Goal: Information Seeking & Learning: Check status

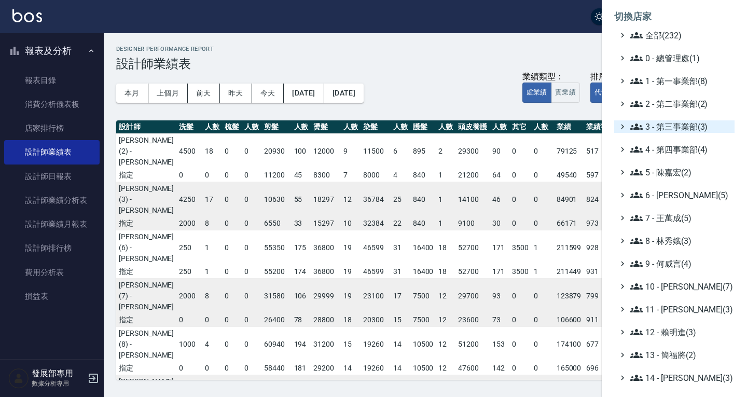
click at [659, 123] on span "3 - 第三事業部(3)" at bounding box center [680, 126] width 100 height 12
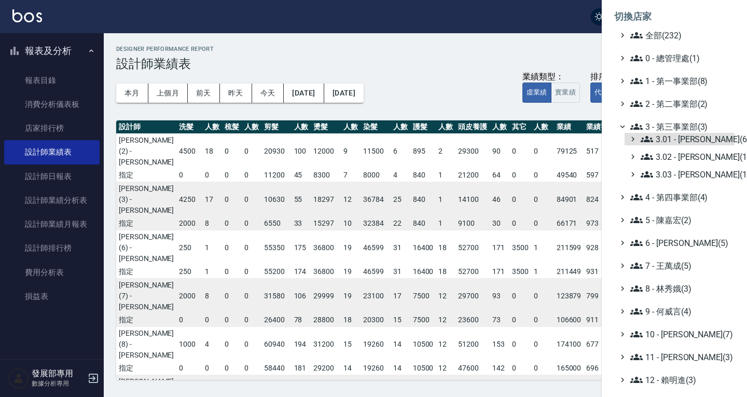
click at [668, 140] on span "3.01 - [PERSON_NAME](6)" at bounding box center [685, 139] width 90 height 12
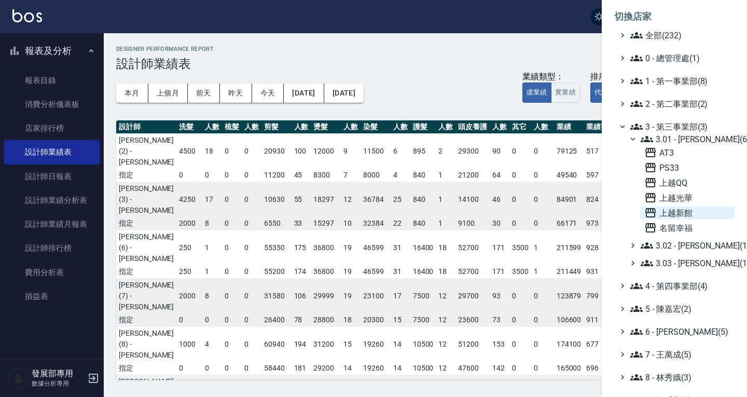
click at [674, 210] on span "上越新館" at bounding box center [687, 212] width 86 height 12
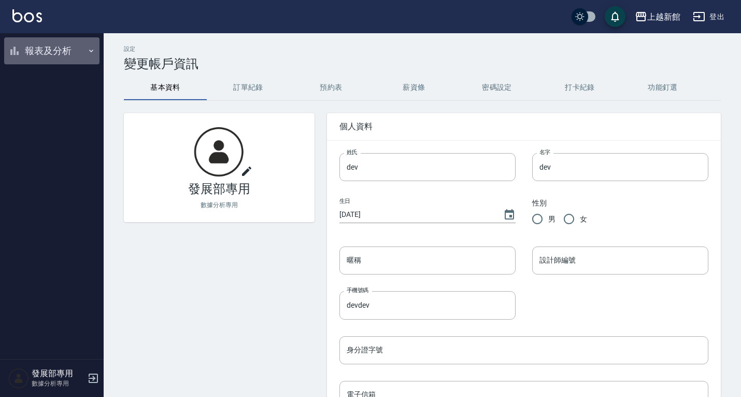
click at [48, 53] on button "報表及分析" at bounding box center [51, 50] width 95 height 27
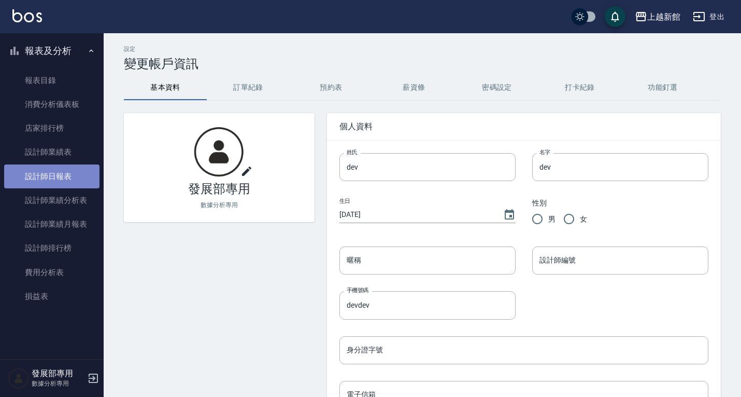
click at [58, 166] on link "設計師日報表" at bounding box center [51, 176] width 95 height 24
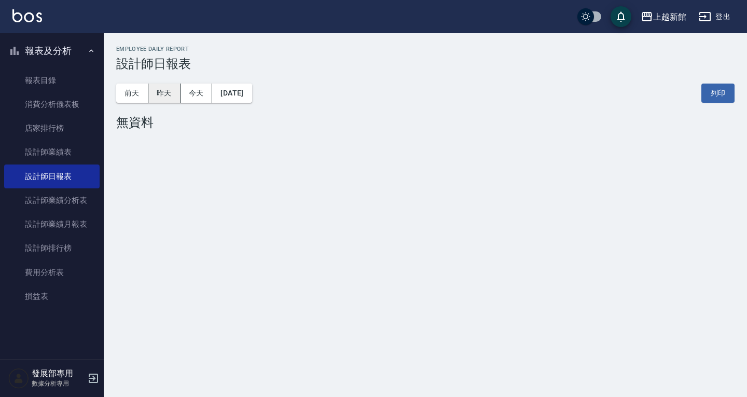
click at [166, 93] on button "昨天" at bounding box center [164, 92] width 32 height 19
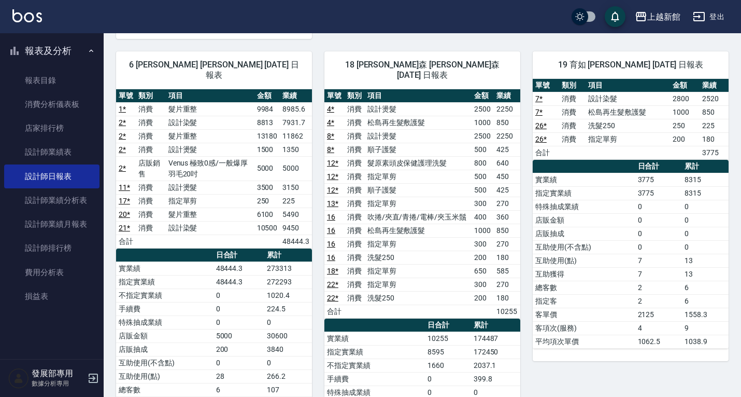
scroll to position [503, 0]
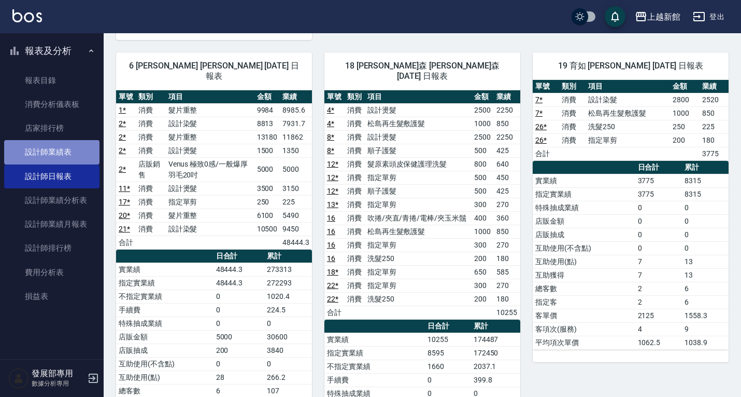
click at [45, 152] on link "設計師業績表" at bounding box center [51, 152] width 95 height 24
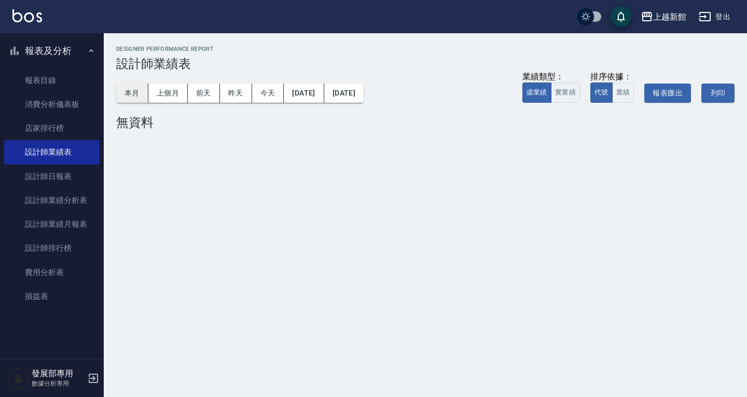
click at [147, 87] on button "本月" at bounding box center [132, 92] width 32 height 19
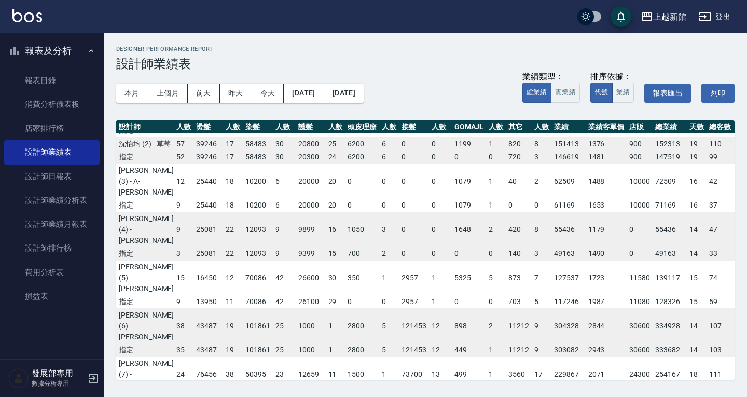
scroll to position [0, 74]
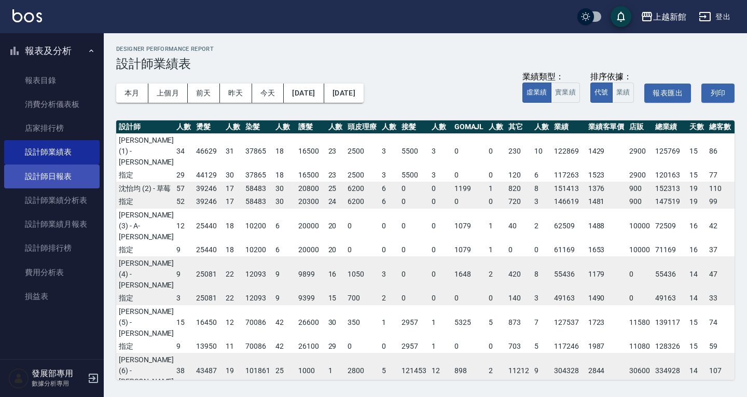
click at [87, 171] on link "設計師日報表" at bounding box center [51, 176] width 95 height 24
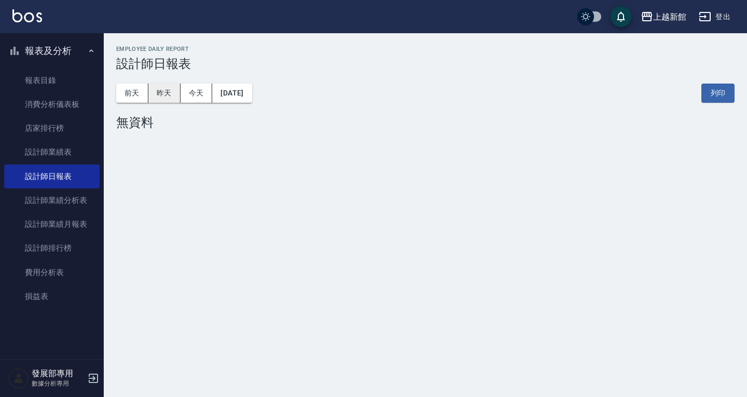
click at [172, 91] on button "昨天" at bounding box center [164, 92] width 32 height 19
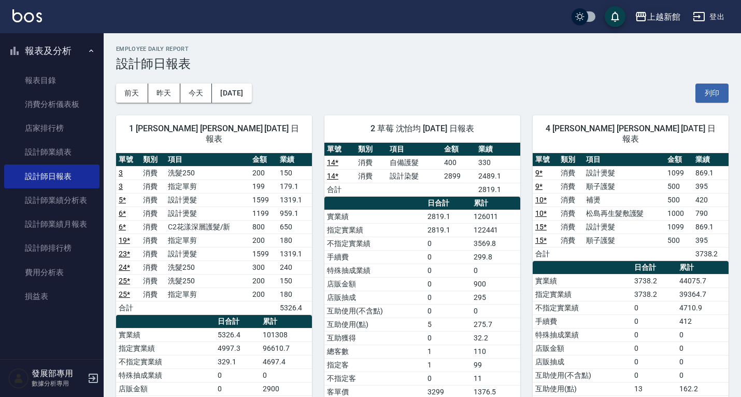
click at [652, 15] on div "上越新館" at bounding box center [664, 16] width 33 height 13
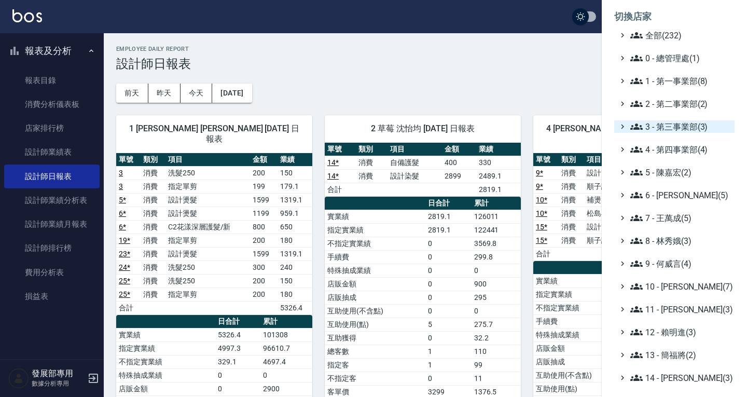
click at [665, 35] on span "全部(232)" at bounding box center [680, 35] width 100 height 12
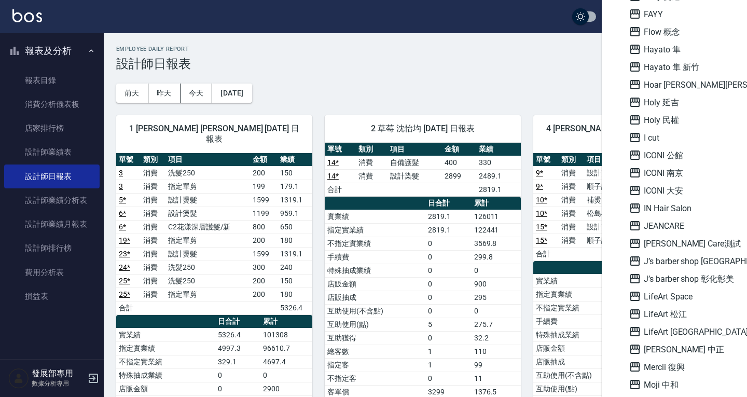
scroll to position [933, 0]
click at [671, 187] on span "ICONI 大安" at bounding box center [679, 190] width 102 height 12
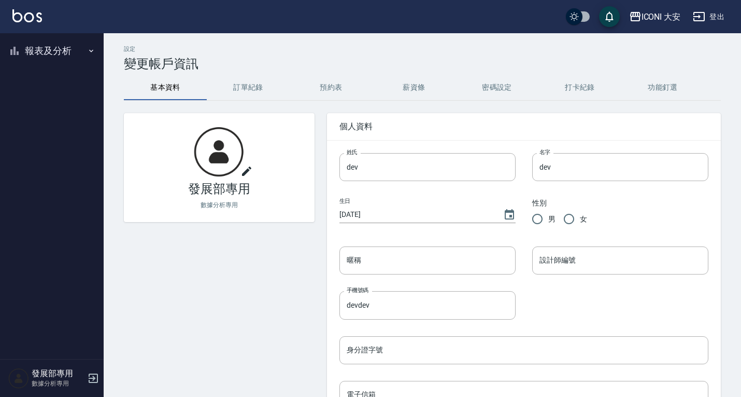
click at [59, 55] on button "報表及分析" at bounding box center [51, 50] width 95 height 27
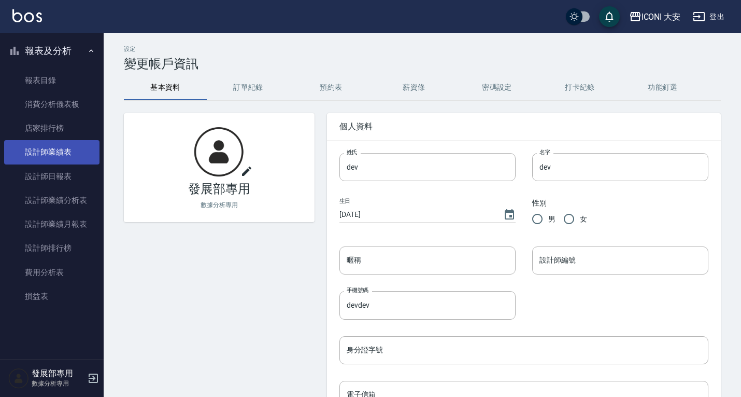
drag, startPoint x: 63, startPoint y: 171, endPoint x: 77, endPoint y: 162, distance: 16.4
click at [63, 171] on link "設計師日報表" at bounding box center [51, 176] width 95 height 24
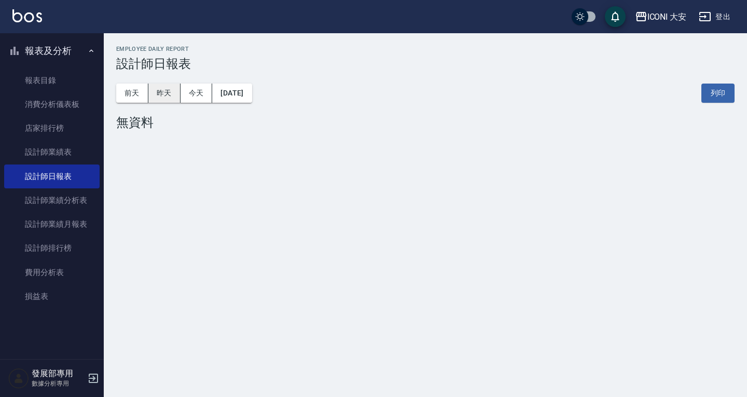
click at [161, 93] on button "昨天" at bounding box center [164, 92] width 32 height 19
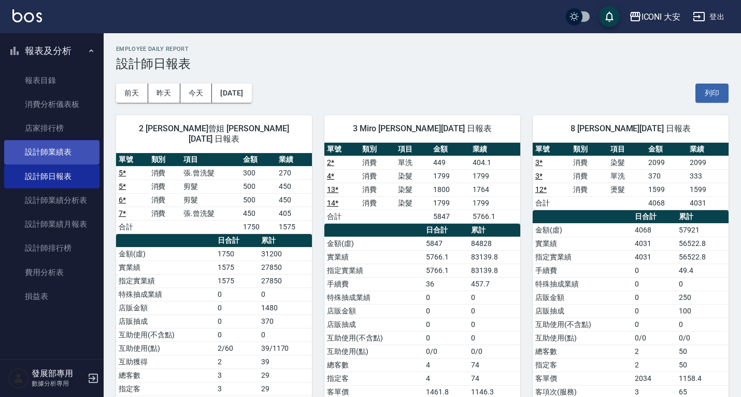
click at [38, 147] on link "設計師業績表" at bounding box center [51, 152] width 95 height 24
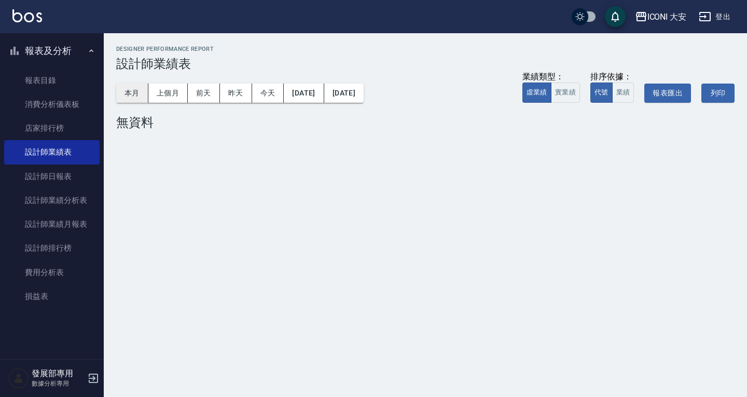
click at [137, 92] on button "本月" at bounding box center [132, 92] width 32 height 19
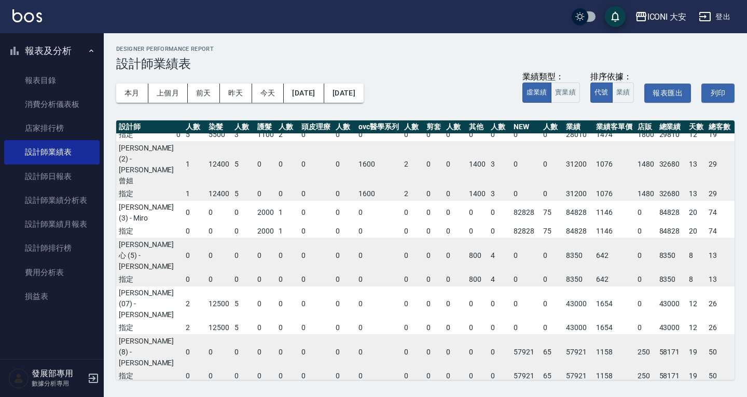
scroll to position [0, 116]
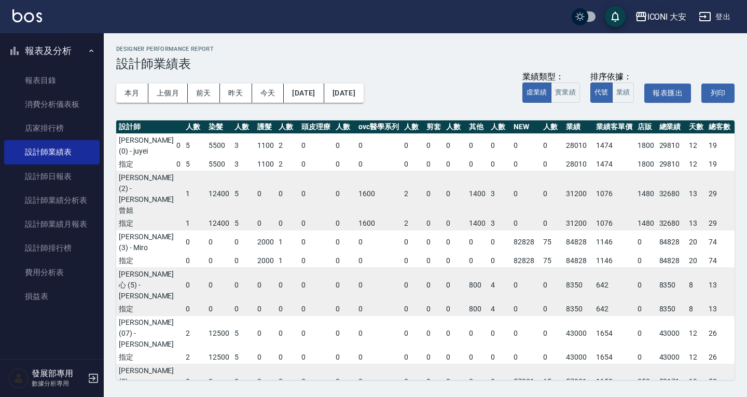
click at [650, 9] on button "ICONI 大安" at bounding box center [660, 16] width 60 height 21
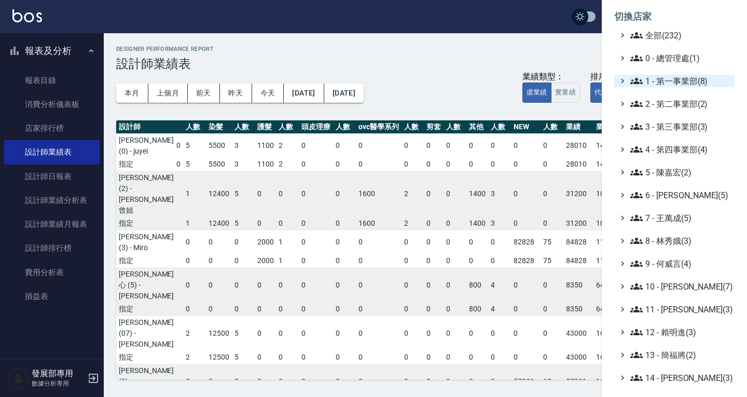
click at [661, 77] on span "1 - 第一事業部(8)" at bounding box center [680, 81] width 100 height 12
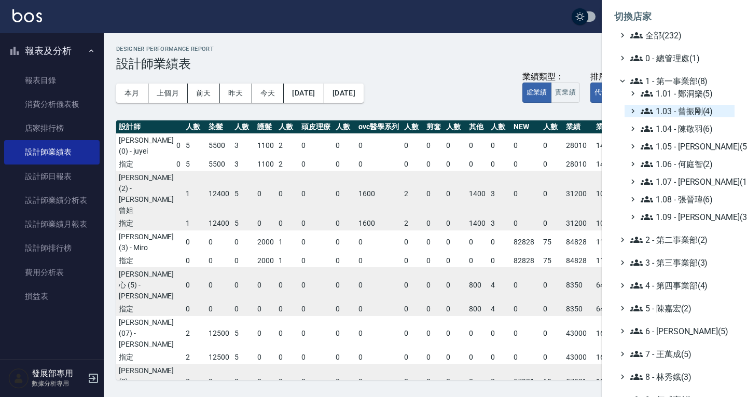
click at [683, 115] on span "1.03 - 曾振剛(4)" at bounding box center [685, 111] width 90 height 12
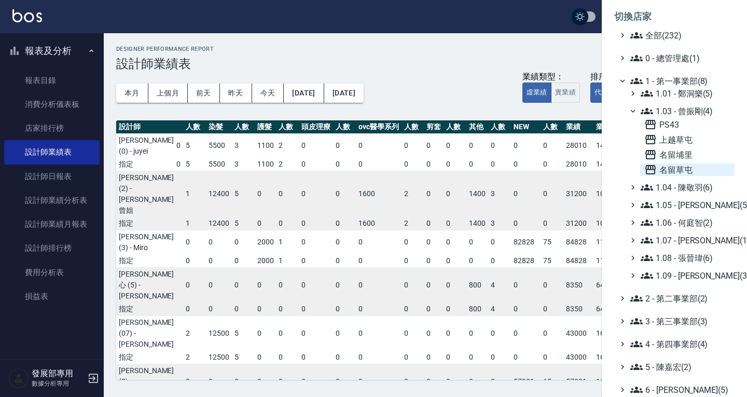
click at [686, 164] on span "名留草屯" at bounding box center [687, 169] width 86 height 12
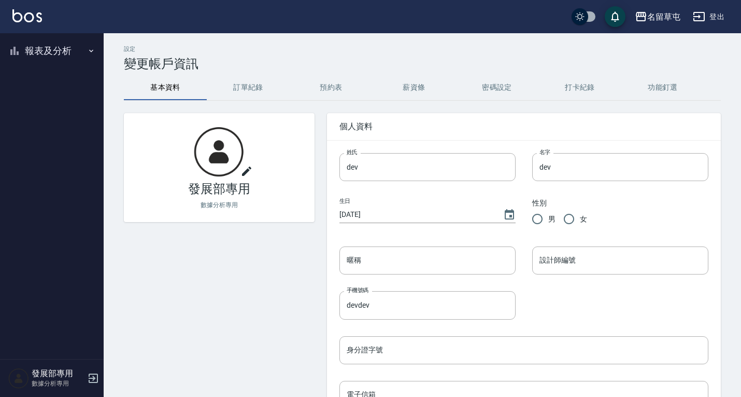
click at [38, 50] on button "報表及分析" at bounding box center [51, 50] width 95 height 27
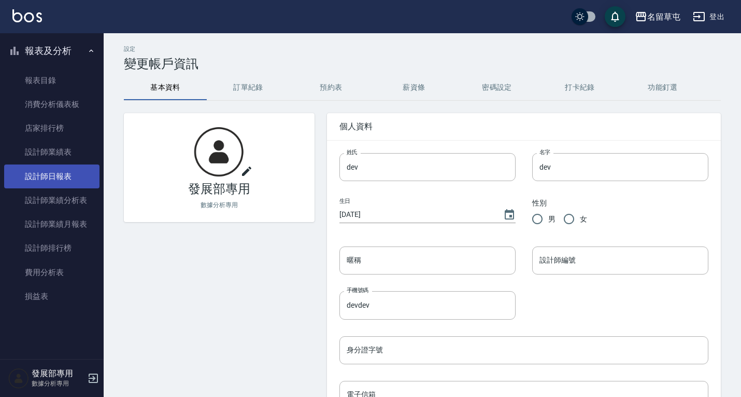
click at [55, 176] on link "設計師日報表" at bounding box center [51, 176] width 95 height 24
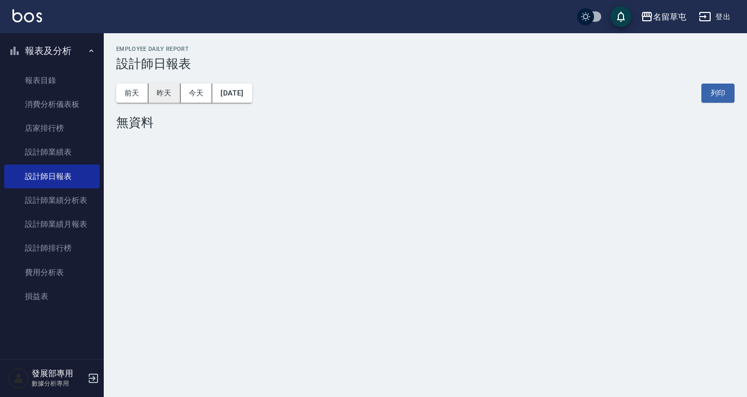
click at [156, 91] on button "昨天" at bounding box center [164, 92] width 32 height 19
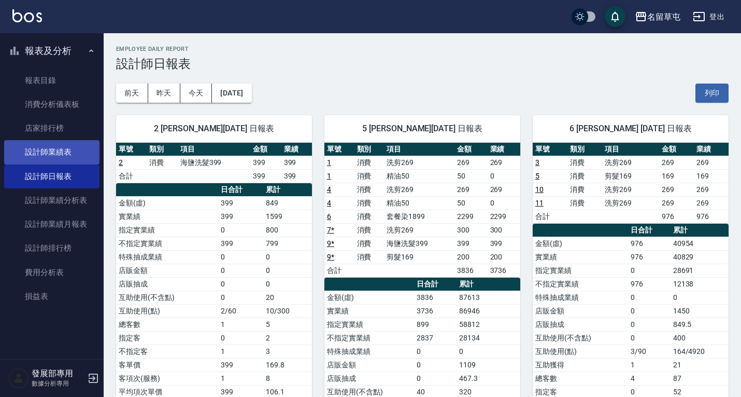
click at [65, 154] on link "設計師業績表" at bounding box center [51, 152] width 95 height 24
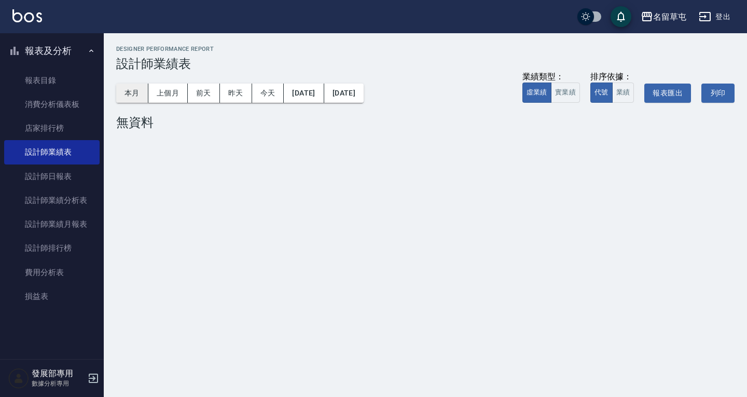
click at [129, 94] on button "本月" at bounding box center [132, 92] width 32 height 19
